Goal: Task Accomplishment & Management: Use online tool/utility

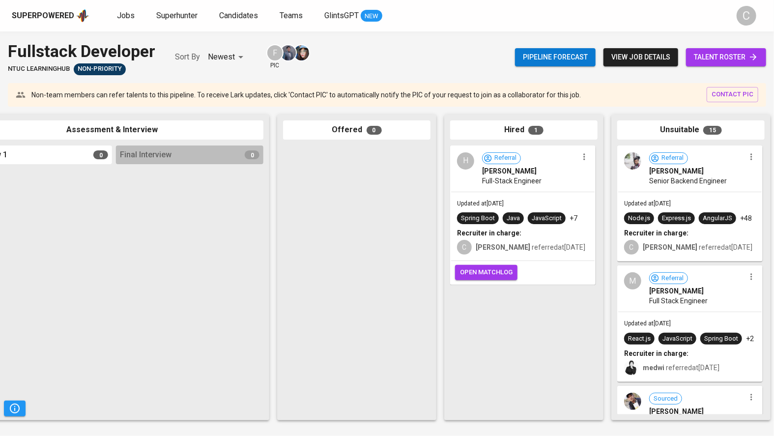
scroll to position [0, 383]
click at [468, 269] on span "open matchlog" at bounding box center [486, 272] width 53 height 11
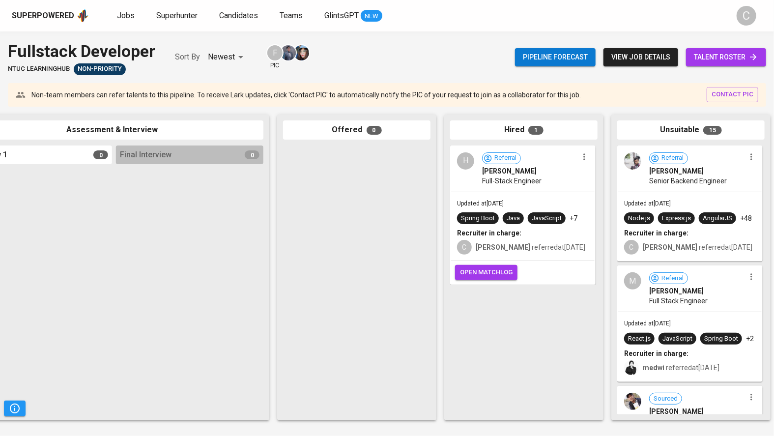
click at [468, 269] on span "open matchlog" at bounding box center [486, 272] width 53 height 11
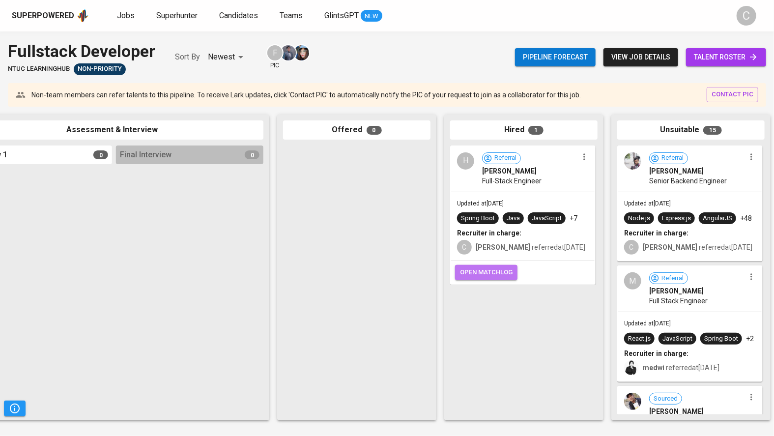
click at [468, 269] on span "open matchlog" at bounding box center [486, 272] width 53 height 11
click at [470, 273] on span "open matchlog" at bounding box center [486, 272] width 53 height 11
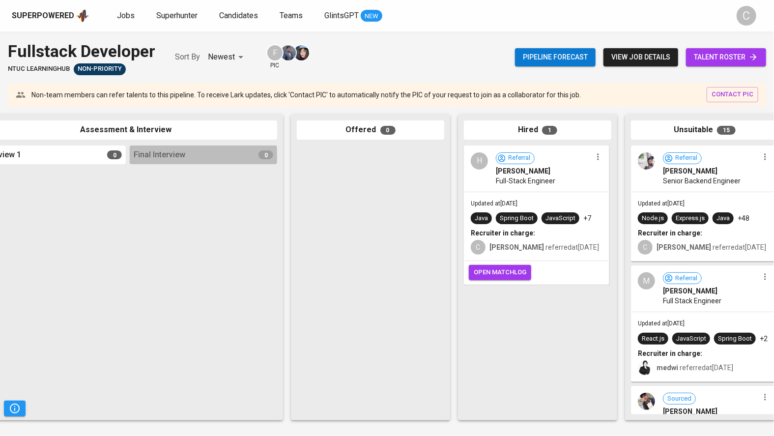
scroll to position [0, 396]
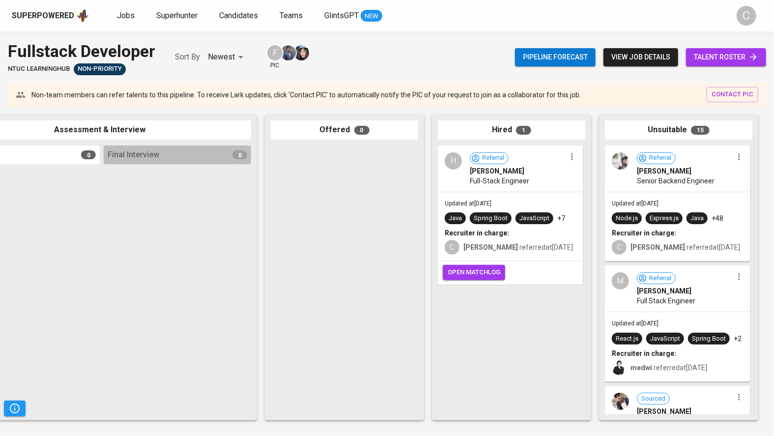
click at [463, 276] on span "open matchlog" at bounding box center [474, 272] width 53 height 11
click at [477, 273] on span "open matchlog" at bounding box center [474, 272] width 53 height 11
click at [477, 267] on span "open matchlog" at bounding box center [474, 272] width 53 height 11
click at [480, 271] on span "open matchlog" at bounding box center [474, 272] width 53 height 11
click at [481, 268] on span "open matchlog" at bounding box center [474, 272] width 53 height 11
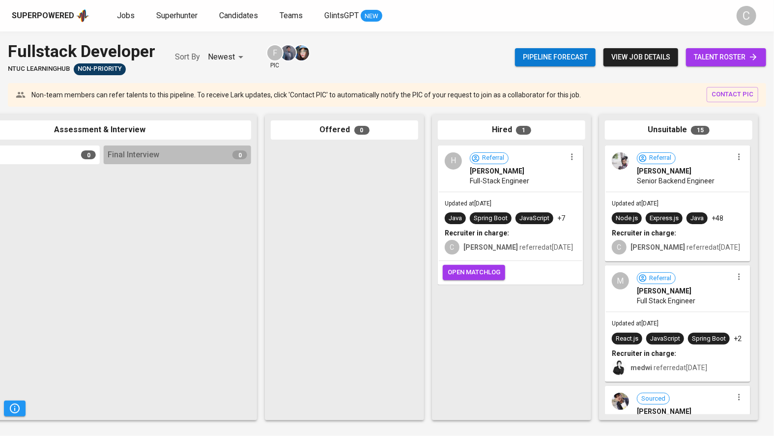
click at [482, 269] on span "open matchlog" at bounding box center [474, 272] width 53 height 11
click at [484, 269] on span "open matchlog" at bounding box center [474, 272] width 53 height 11
click at [482, 271] on span "open matchlog" at bounding box center [474, 272] width 53 height 11
click at [482, 269] on span "open matchlog" at bounding box center [474, 272] width 53 height 11
click at [483, 269] on span "open matchlog" at bounding box center [474, 272] width 53 height 11
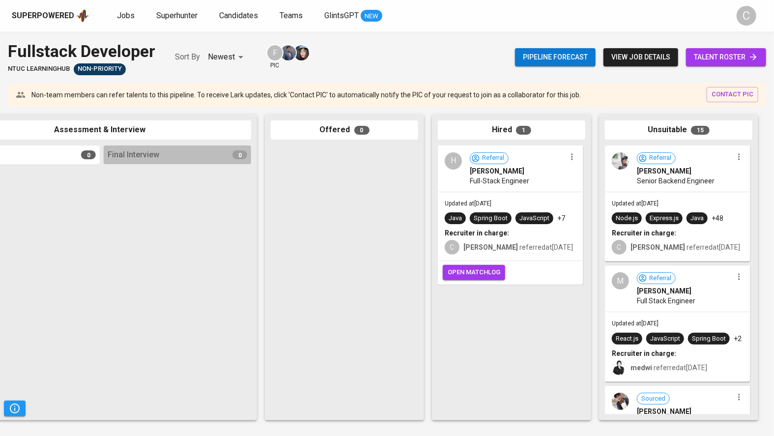
click at [483, 269] on span "open matchlog" at bounding box center [474, 272] width 53 height 11
click at [482, 270] on span "open matchlog" at bounding box center [474, 272] width 53 height 11
click at [482, 269] on span "open matchlog" at bounding box center [474, 272] width 53 height 11
click at [481, 273] on span "open matchlog" at bounding box center [474, 272] width 53 height 11
click at [482, 270] on span "open matchlog" at bounding box center [474, 272] width 53 height 11
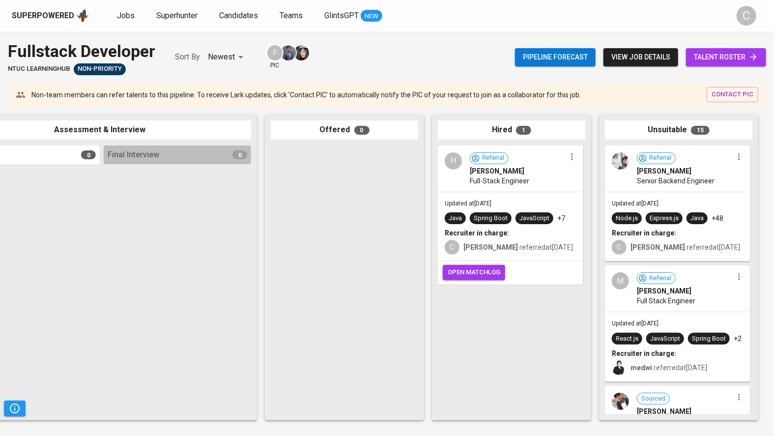
click at [463, 272] on span "open matchlog" at bounding box center [474, 272] width 53 height 11
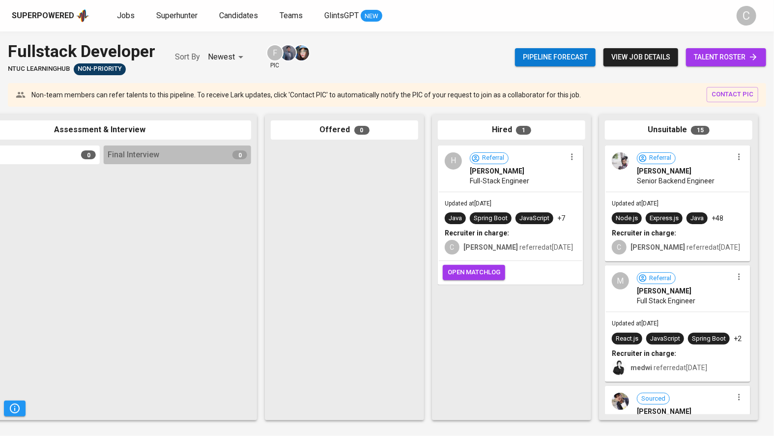
click at [463, 272] on span "open matchlog" at bounding box center [474, 272] width 53 height 11
click at [464, 269] on span "open matchlog" at bounding box center [474, 272] width 53 height 11
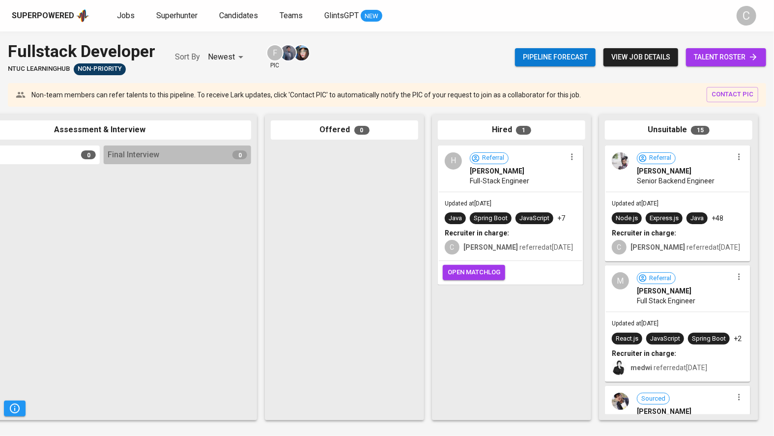
click at [464, 269] on span "open matchlog" at bounding box center [474, 272] width 53 height 11
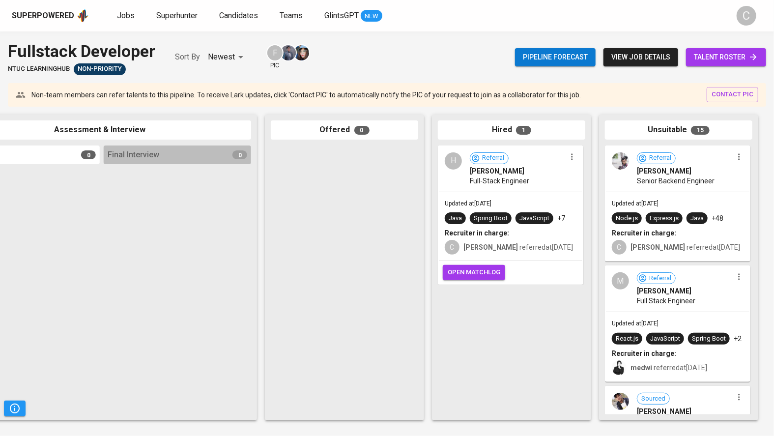
click at [464, 269] on span "open matchlog" at bounding box center [474, 272] width 53 height 11
click at [476, 270] on span "open matchlog" at bounding box center [474, 272] width 53 height 11
click at [482, 270] on span "open matchlog" at bounding box center [474, 272] width 53 height 11
click at [478, 273] on span "open matchlog" at bounding box center [474, 272] width 53 height 11
click at [463, 269] on span "open matchlog" at bounding box center [474, 272] width 53 height 11
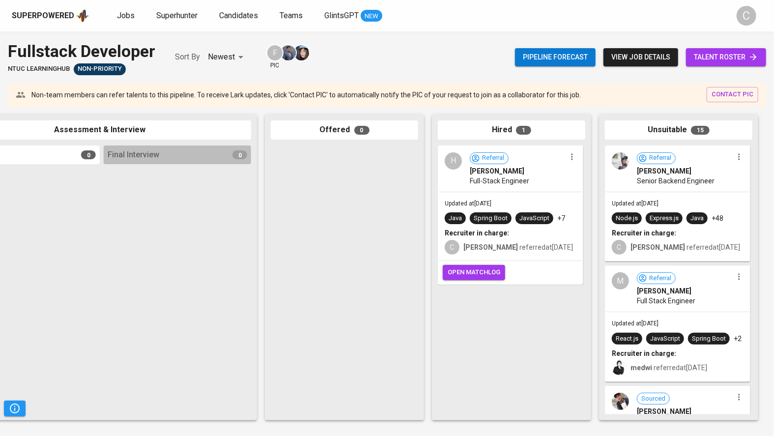
click at [463, 269] on span "open matchlog" at bounding box center [474, 272] width 53 height 11
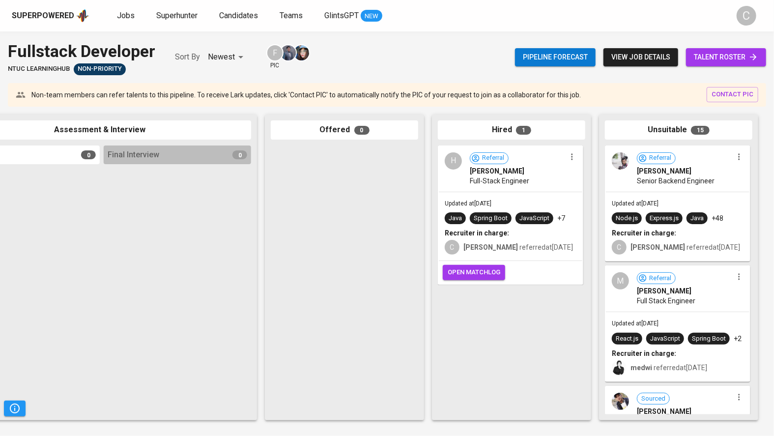
click at [463, 269] on span "open matchlog" at bounding box center [474, 272] width 53 height 11
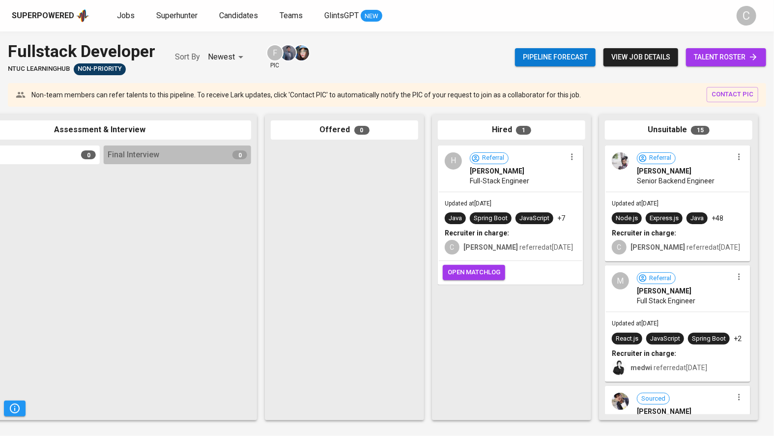
click at [463, 269] on span "open matchlog" at bounding box center [474, 272] width 53 height 11
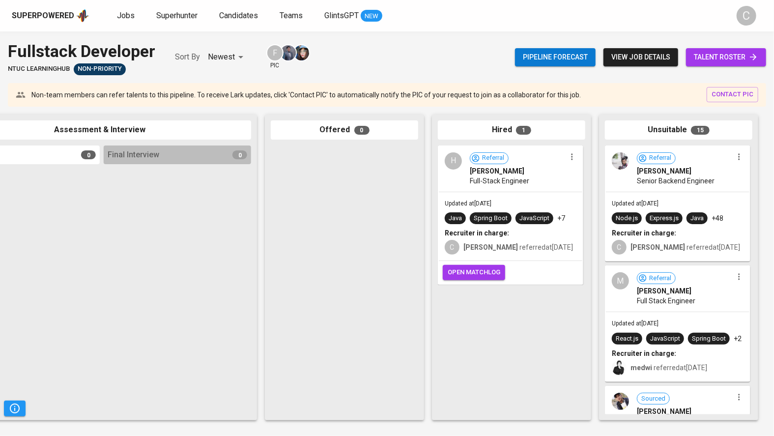
click at [463, 269] on span "open matchlog" at bounding box center [474, 272] width 53 height 11
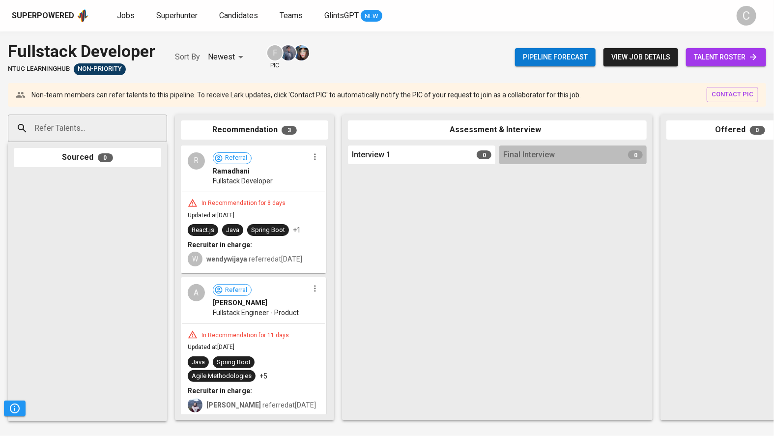
click at [747, 299] on div at bounding box center [739, 279] width 147 height 269
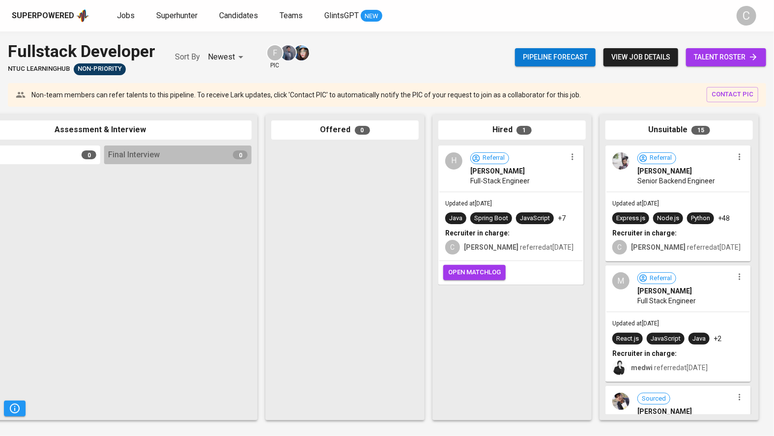
scroll to position [0, 395]
click at [482, 274] on span "open matchlog" at bounding box center [474, 272] width 53 height 11
click at [258, 240] on div "Refer Talents... Refer Talents... Sourced 0 Recommendation 3 R Referral Ramadha…" at bounding box center [190, 267] width 1170 height 321
